Goal: Find contact information: Find contact information

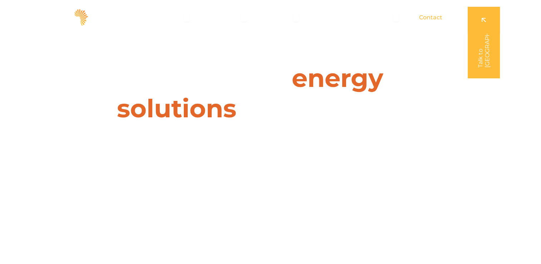
click at [435, 18] on span "Contact" at bounding box center [430, 17] width 23 height 9
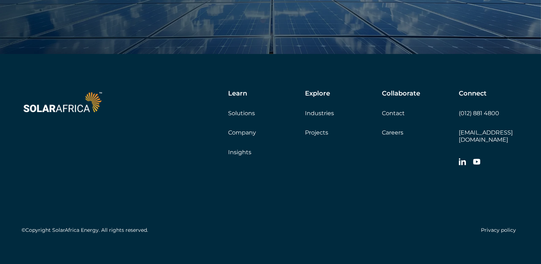
scroll to position [2453, 0]
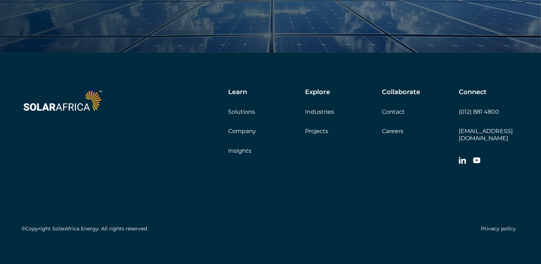
click at [396, 110] on link "Contact" at bounding box center [393, 111] width 23 height 7
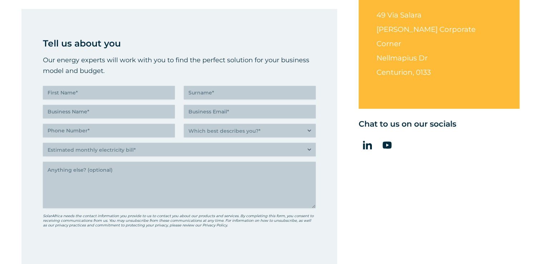
scroll to position [143, 0]
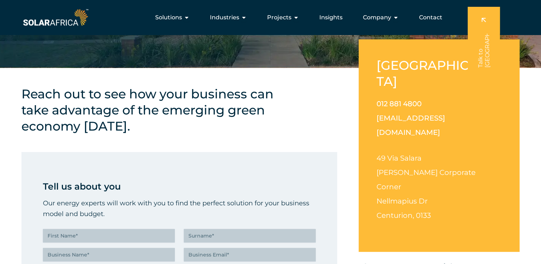
click at [49, 28] on div "Solutions Close Solutions Open Solutions Pick your solution Solar Energy Wheeli…" at bounding box center [270, 17] width 541 height 35
click at [55, 13] on img at bounding box center [55, 17] width 68 height 20
